Goal: Information Seeking & Learning: Check status

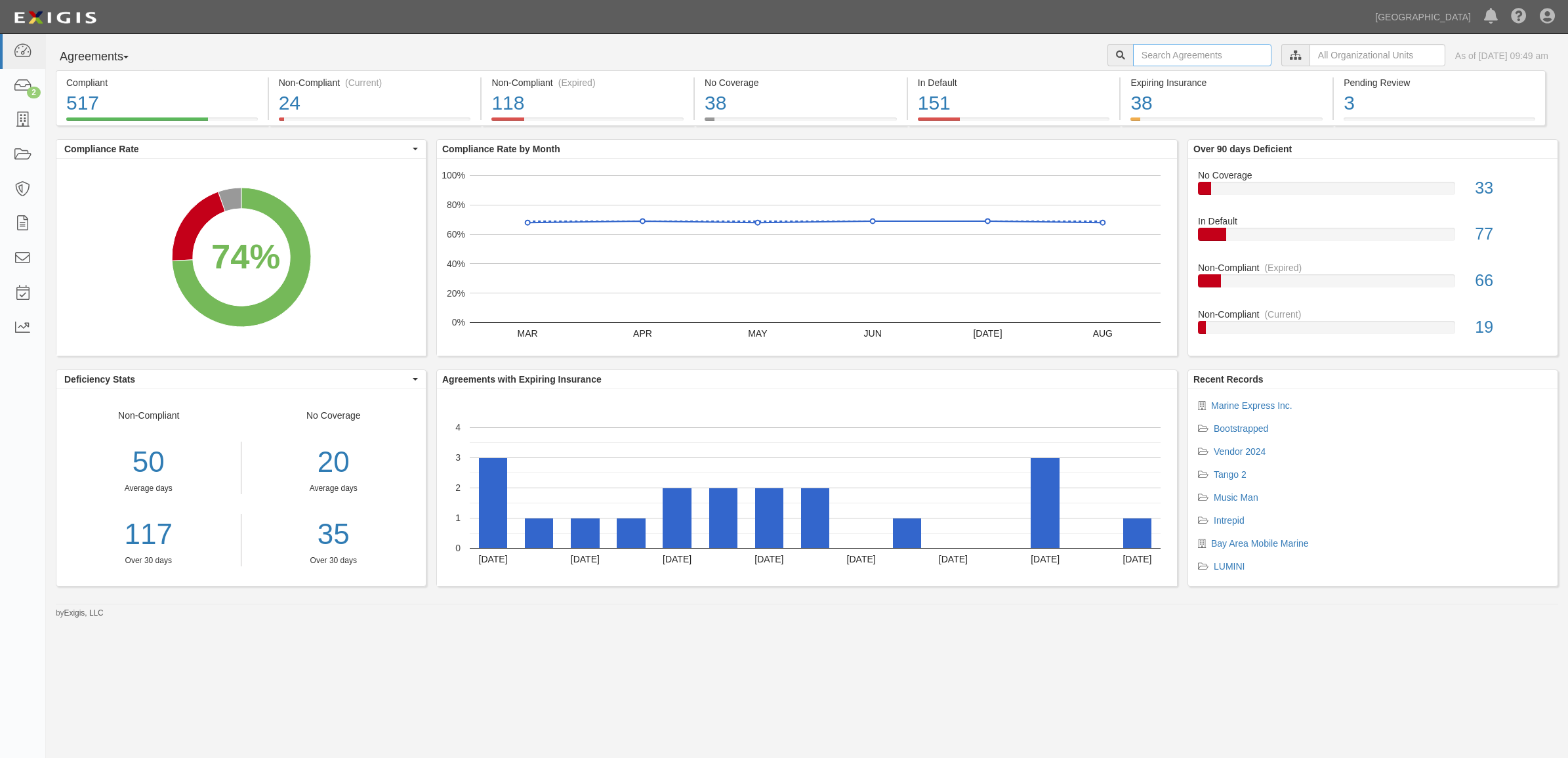
click at [1189, 61] on input "text" at bounding box center [1202, 56] width 138 height 23
paste input "Brydon"
type input "Brydon"
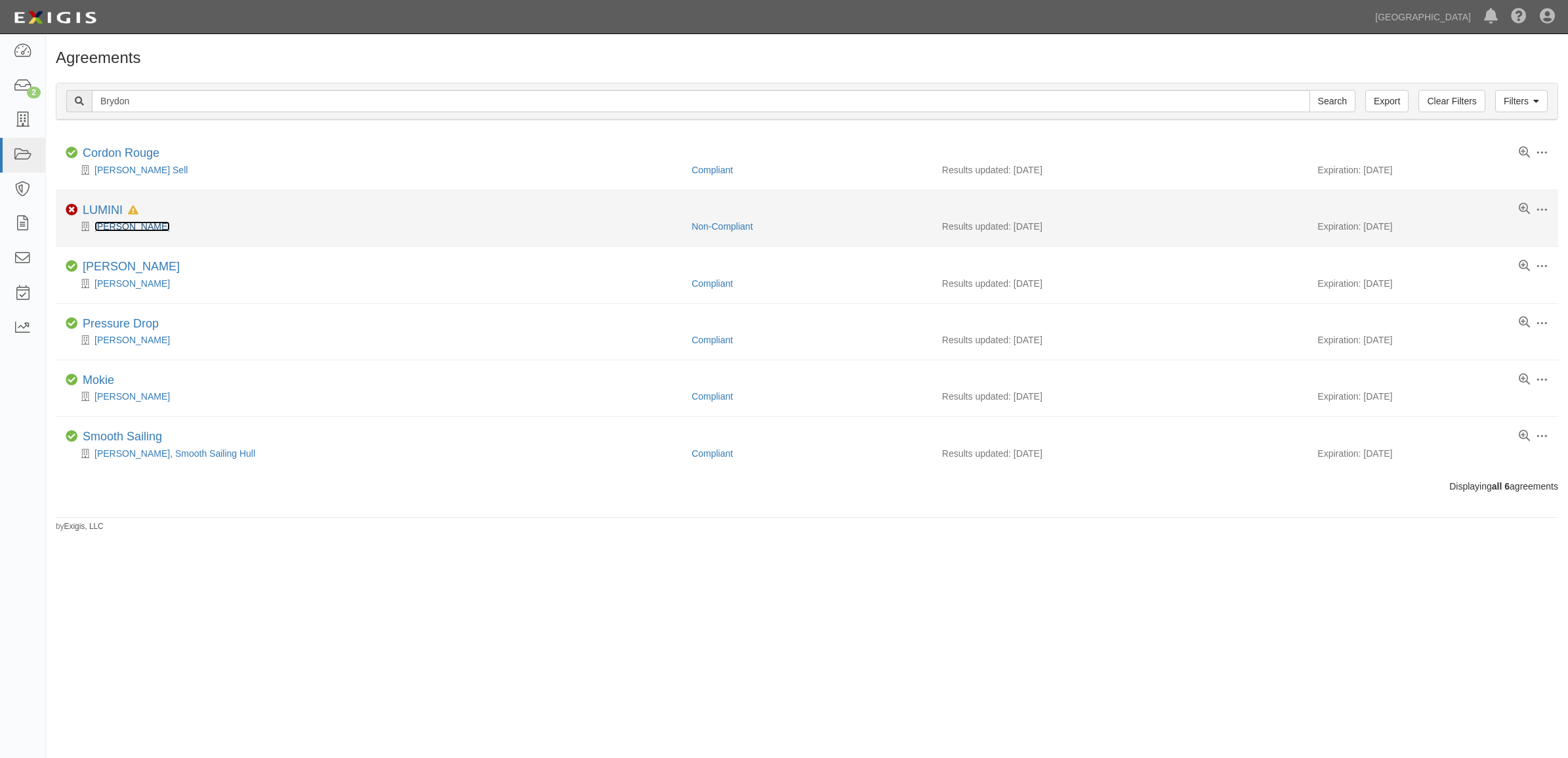
click at [119, 224] on link "Benjamin Brydon" at bounding box center [132, 226] width 75 height 10
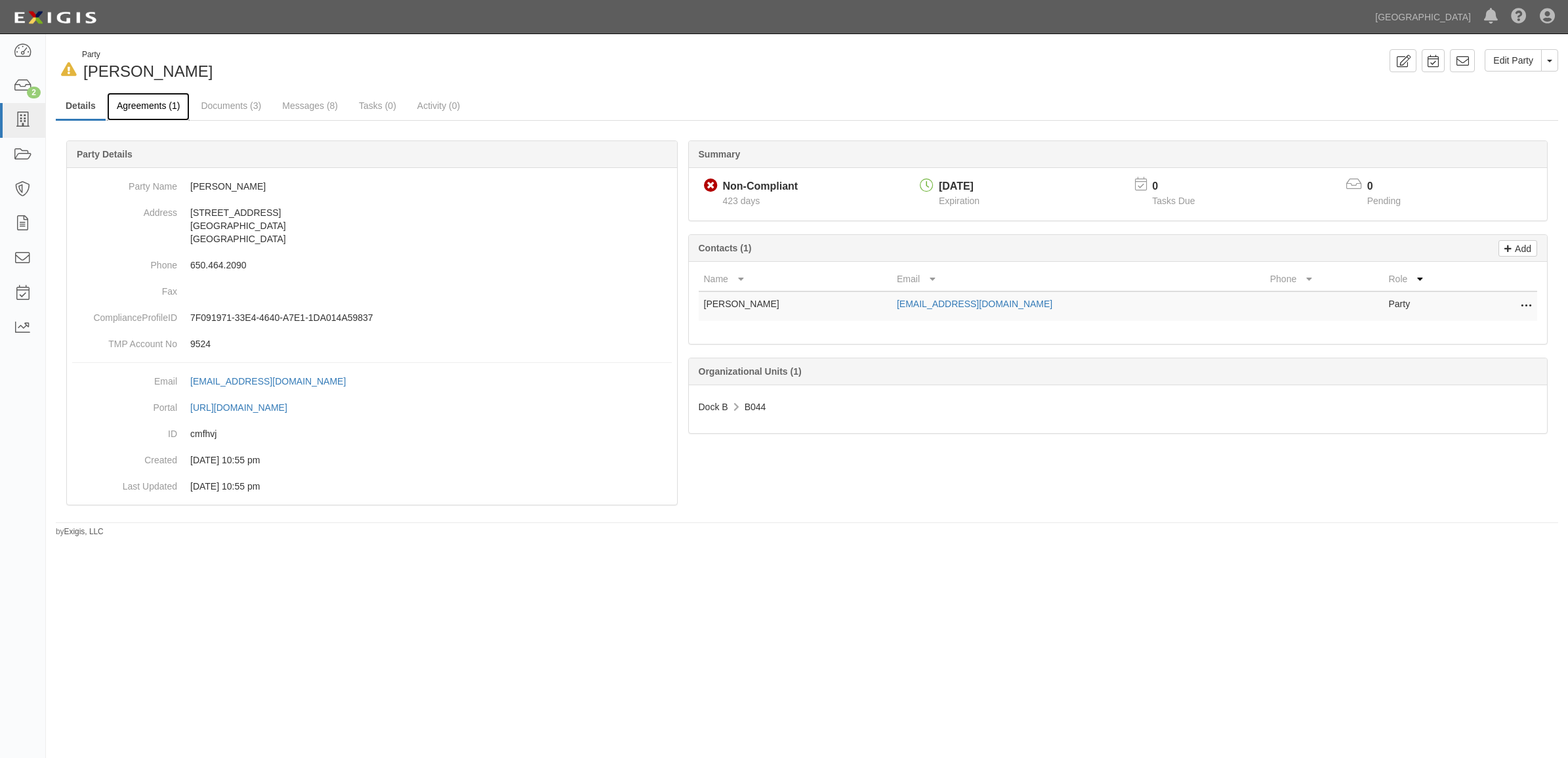
click at [159, 112] on link "Agreements (1)" at bounding box center [149, 106] width 83 height 28
click at [166, 105] on link "Agreements (1)" at bounding box center [149, 106] width 83 height 28
